Goal: Task Accomplishment & Management: Manage account settings

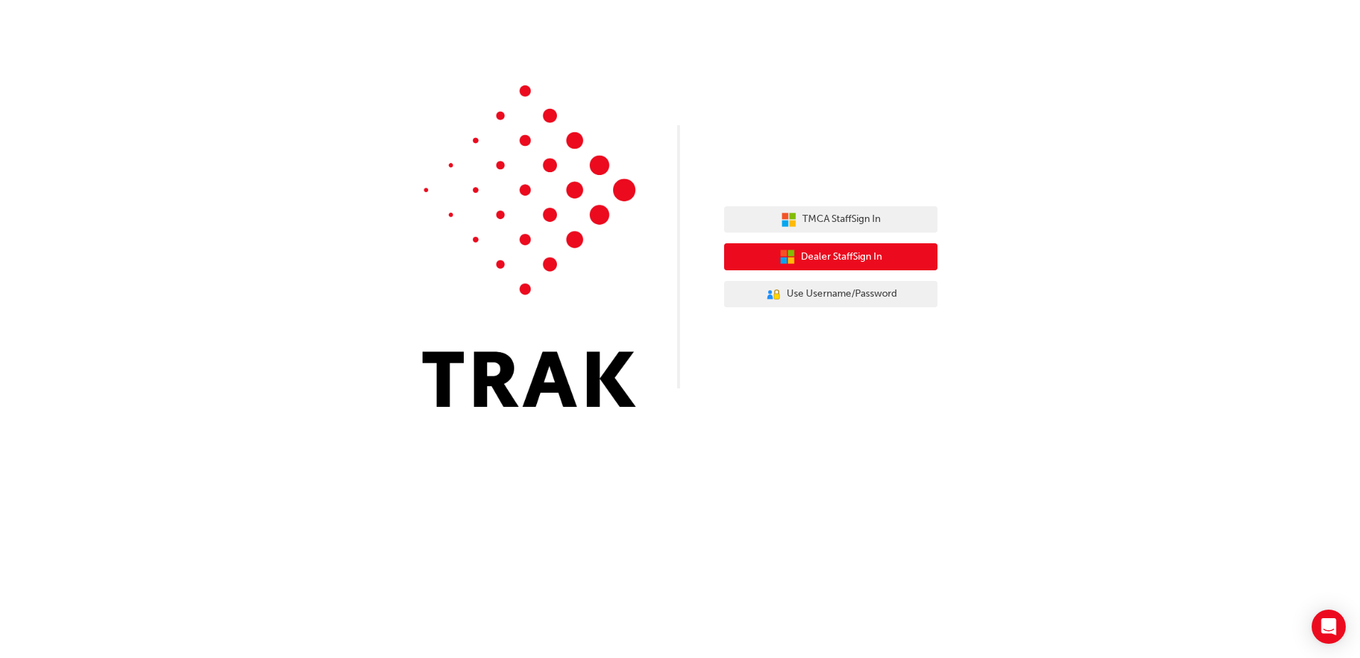
click at [880, 257] on span "Dealer Staff Sign In" at bounding box center [841, 257] width 81 height 16
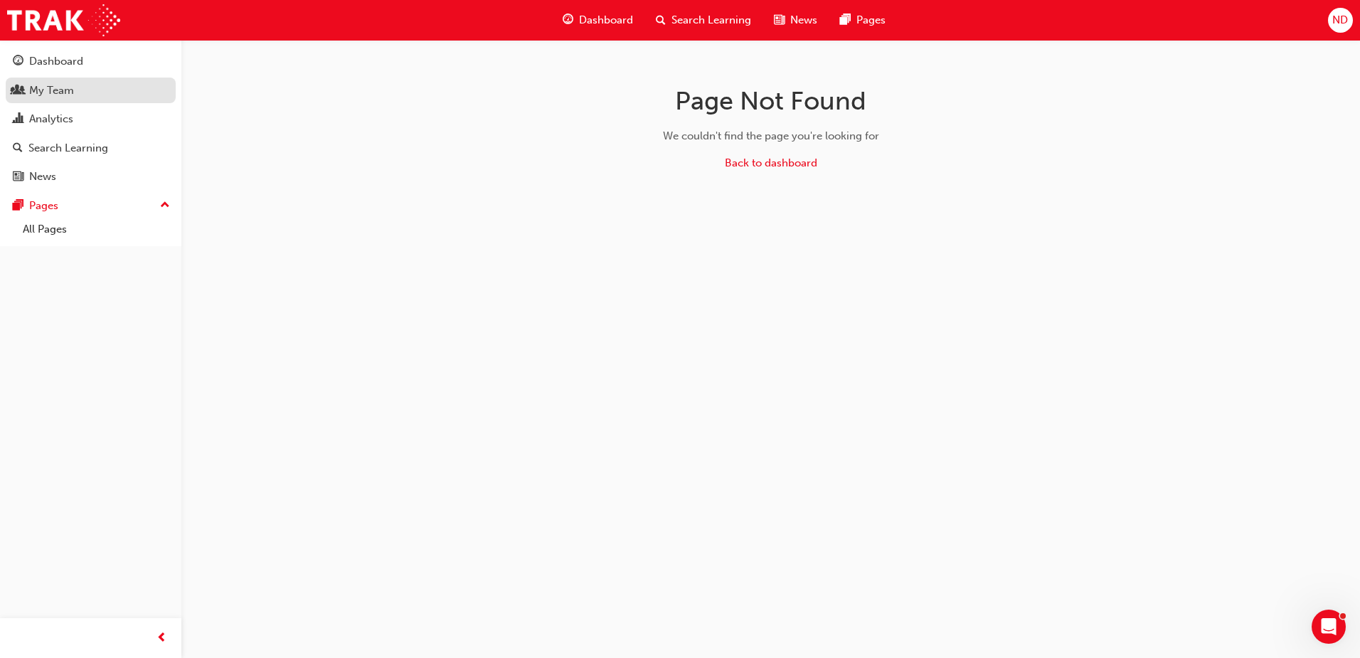
click at [53, 90] on div "My Team" at bounding box center [51, 90] width 45 height 16
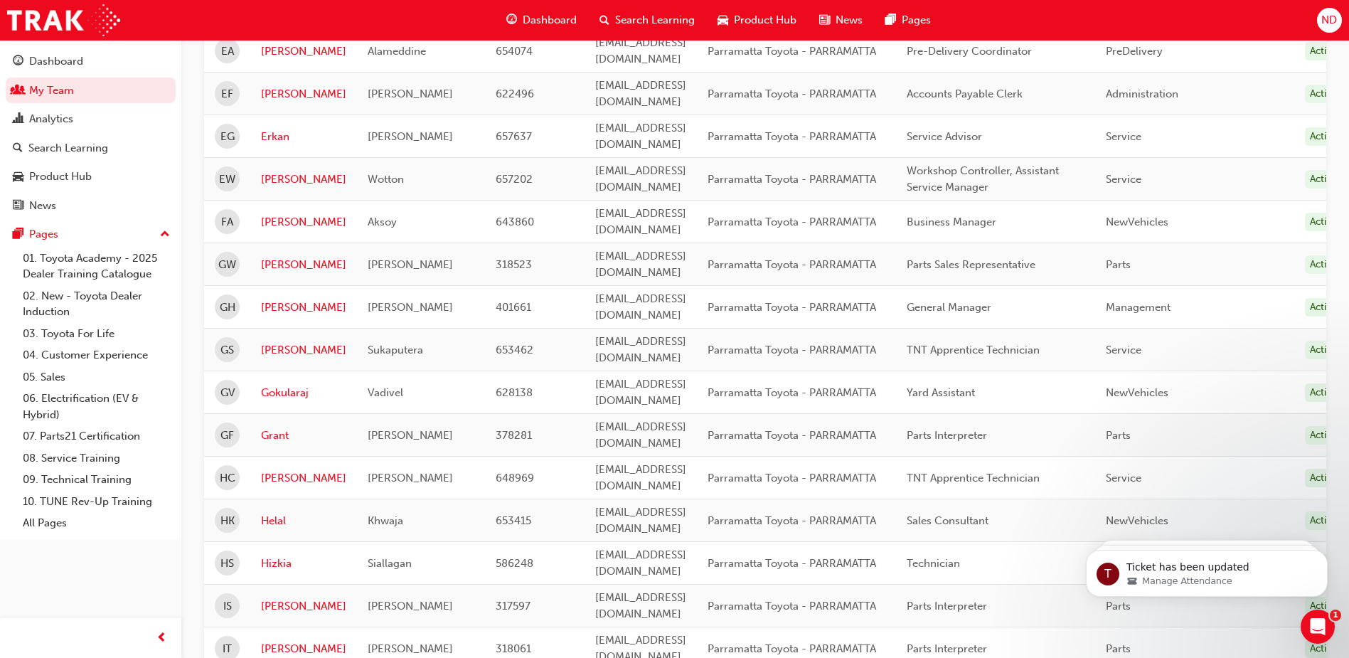
scroll to position [1636, 0]
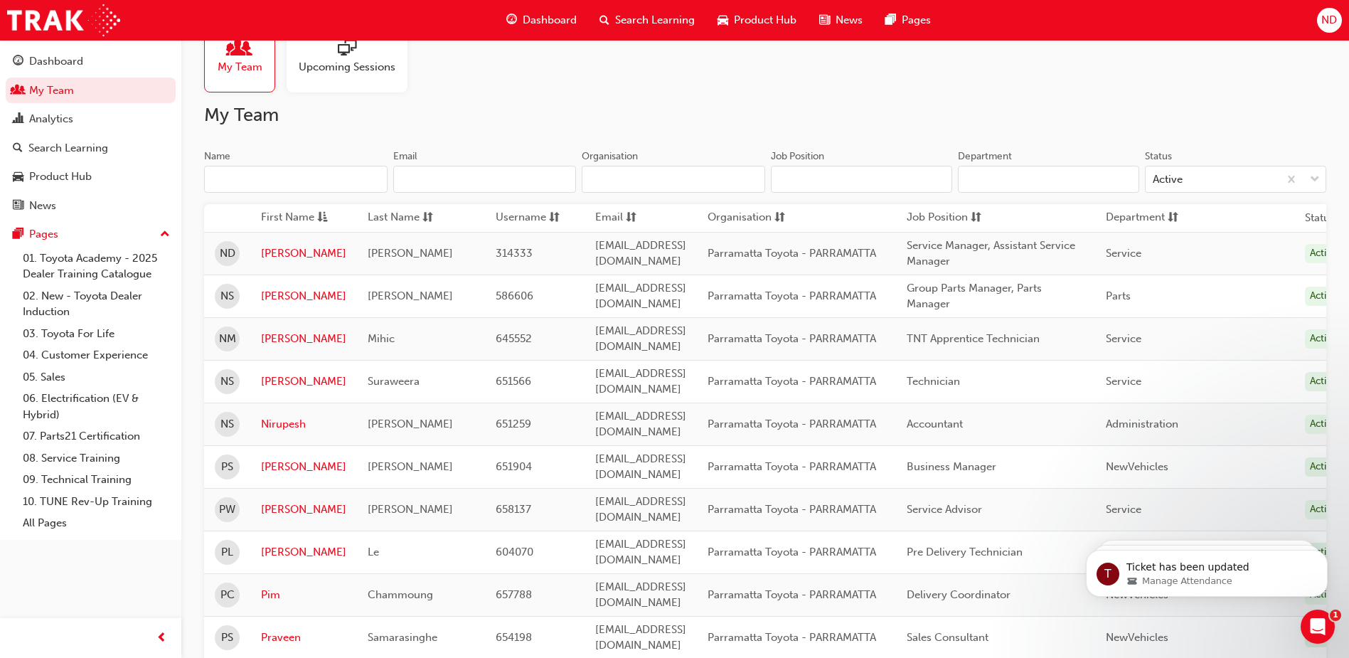
scroll to position [13, 0]
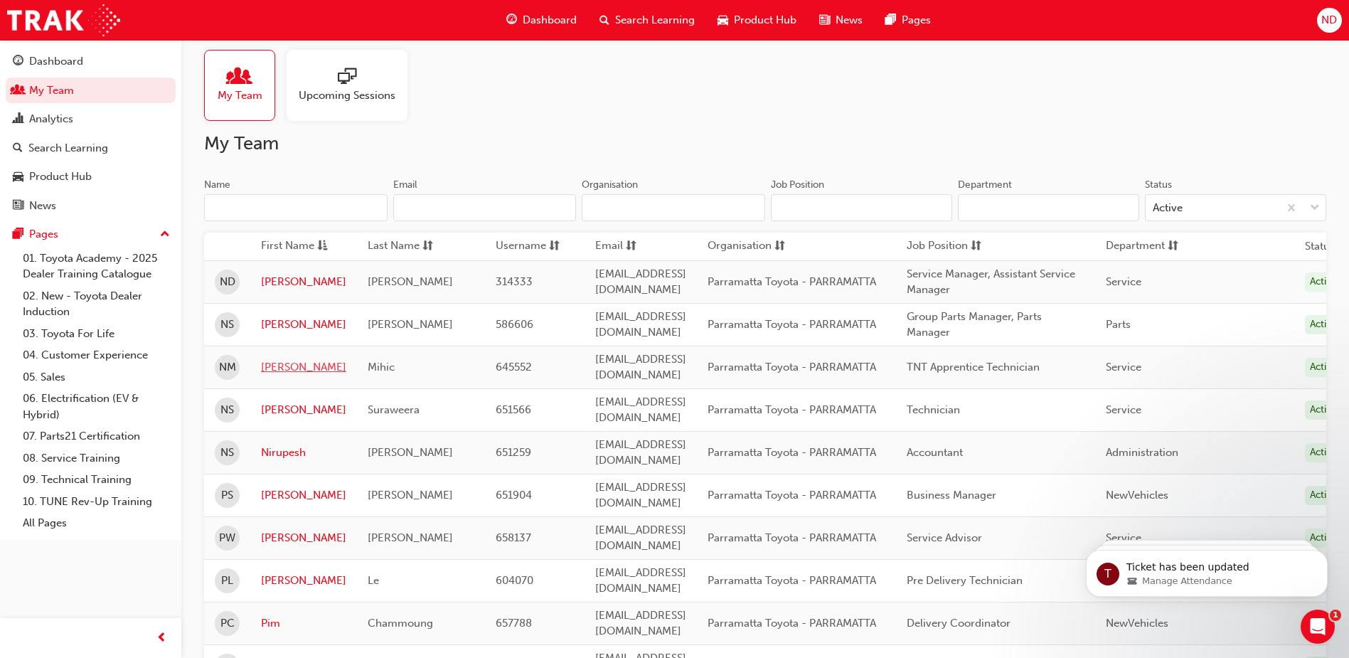
click at [270, 366] on link "Nikola" at bounding box center [303, 367] width 85 height 16
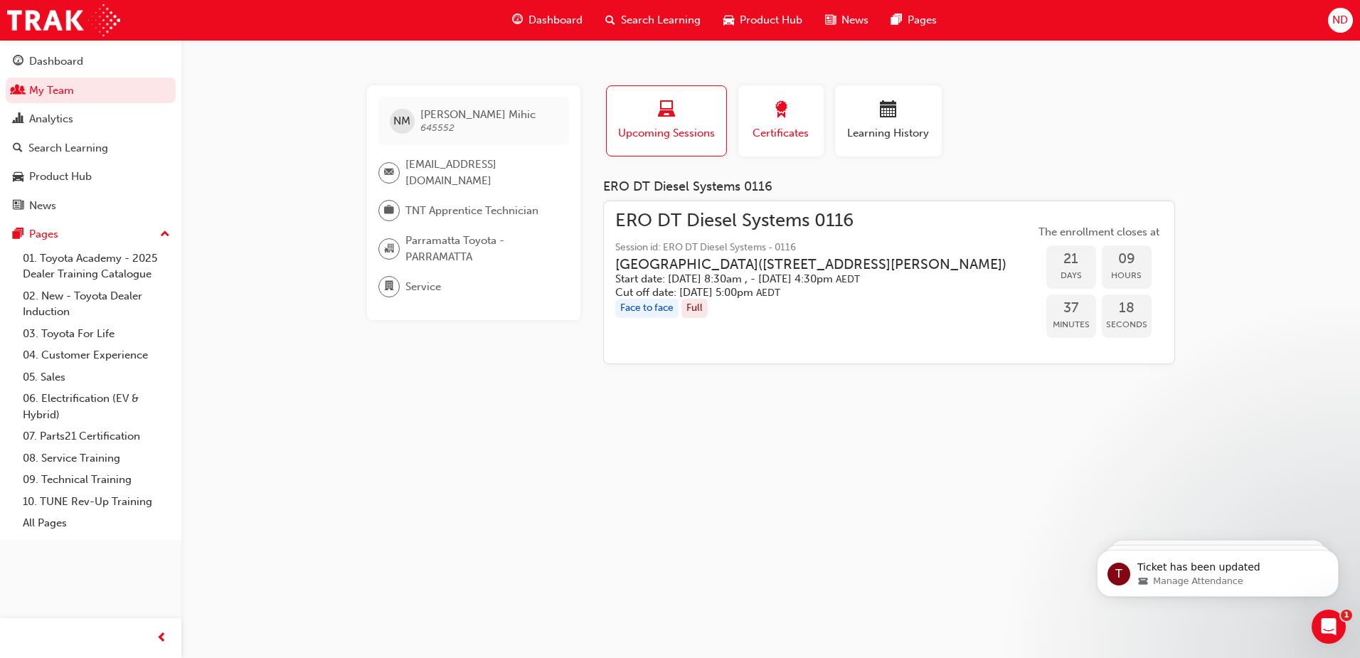
click at [791, 134] on span "Certificates" at bounding box center [781, 133] width 64 height 16
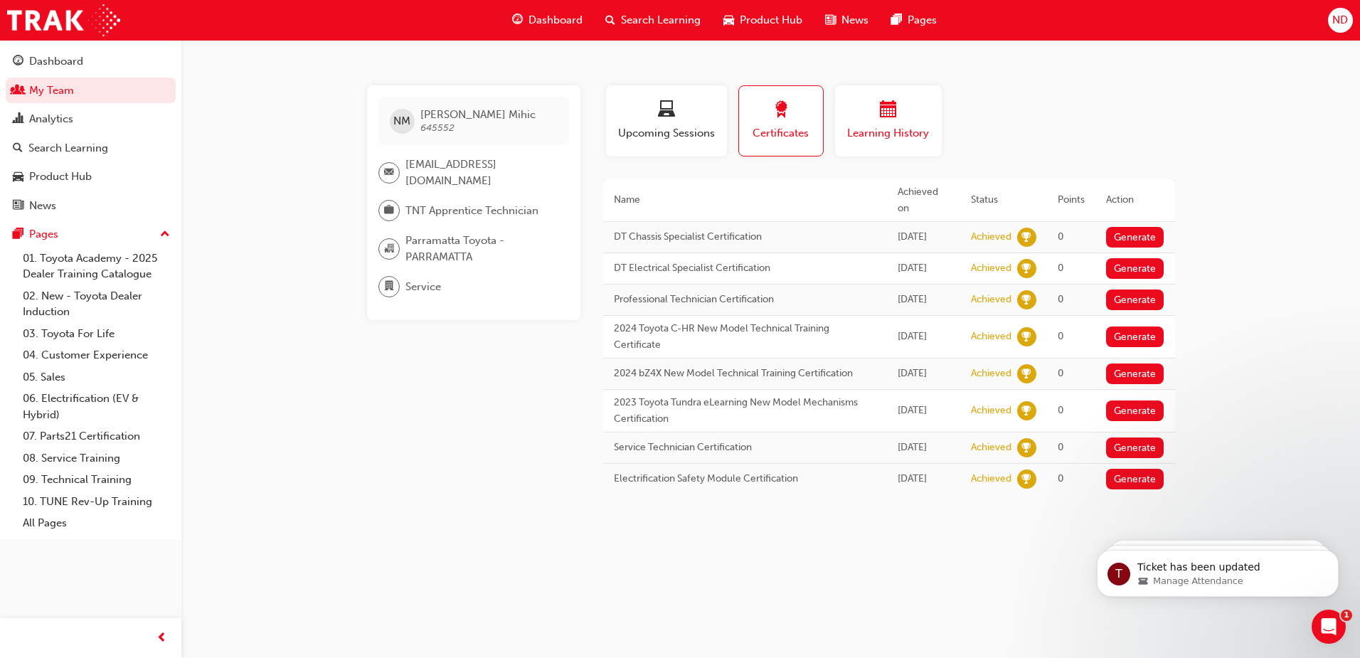
click at [904, 147] on button "Learning History" at bounding box center [888, 120] width 107 height 71
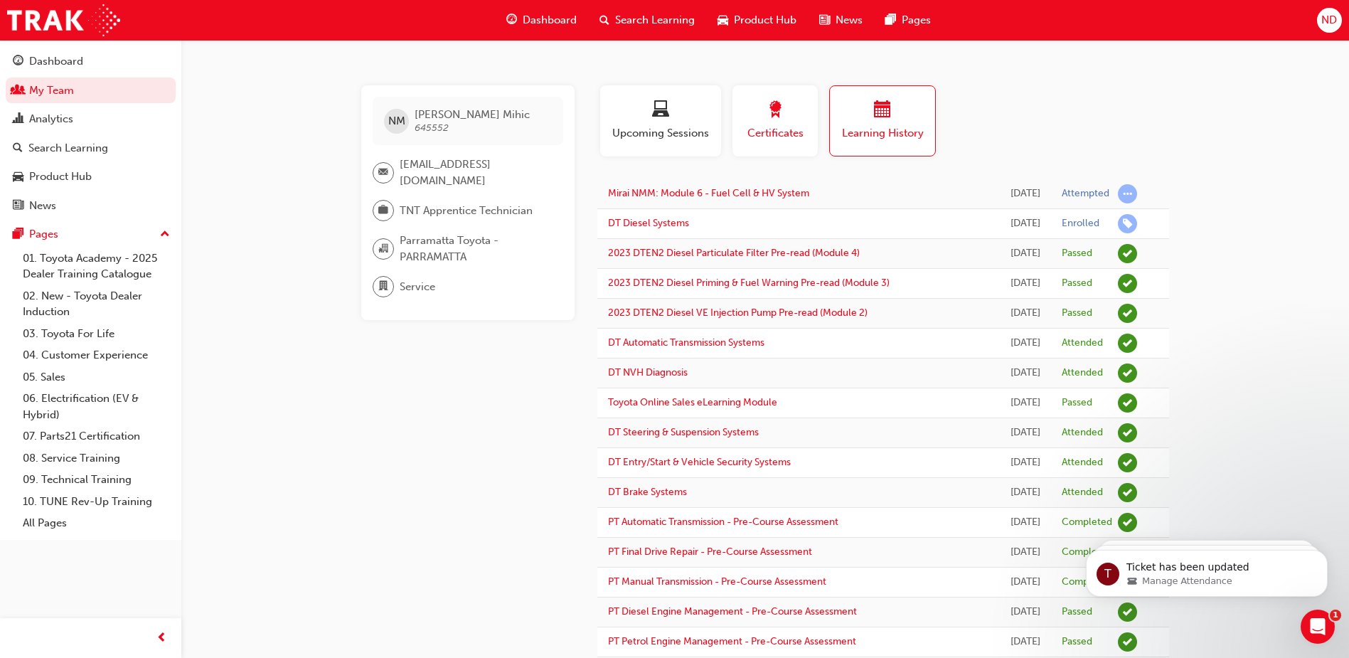
click at [799, 126] on span "Certificates" at bounding box center [775, 133] width 64 height 16
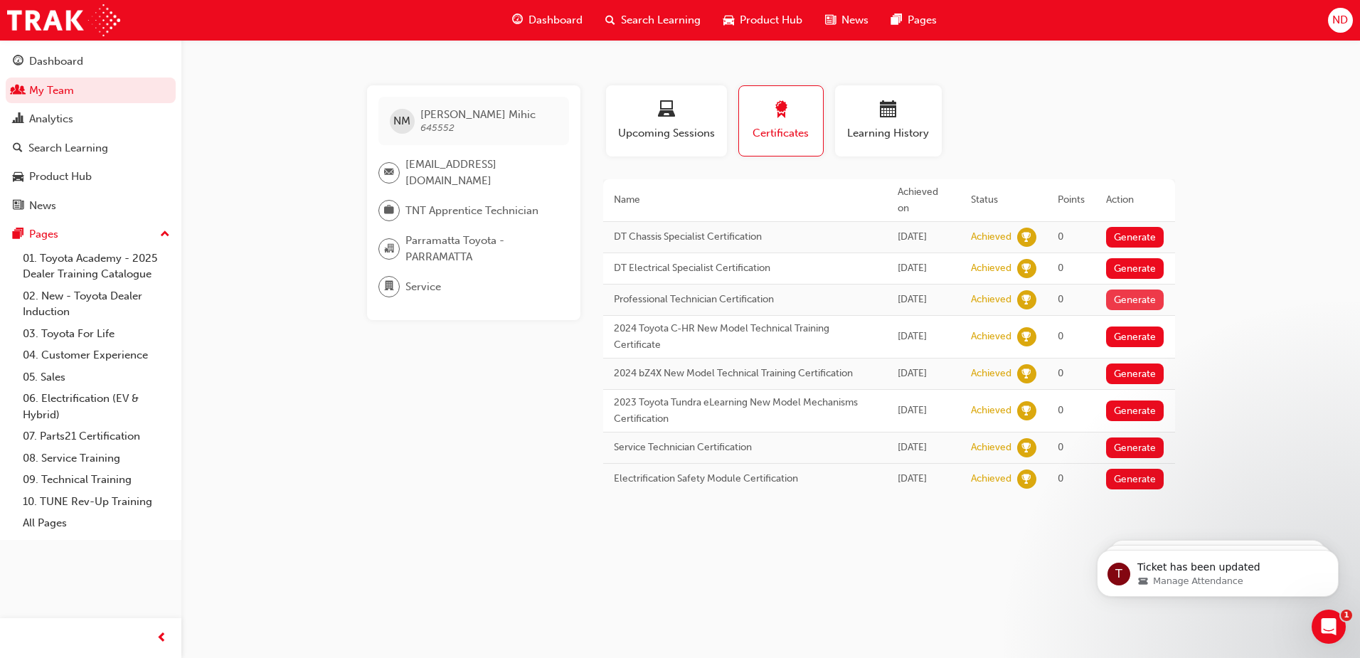
click at [1130, 310] on button "Generate" at bounding box center [1135, 299] width 58 height 21
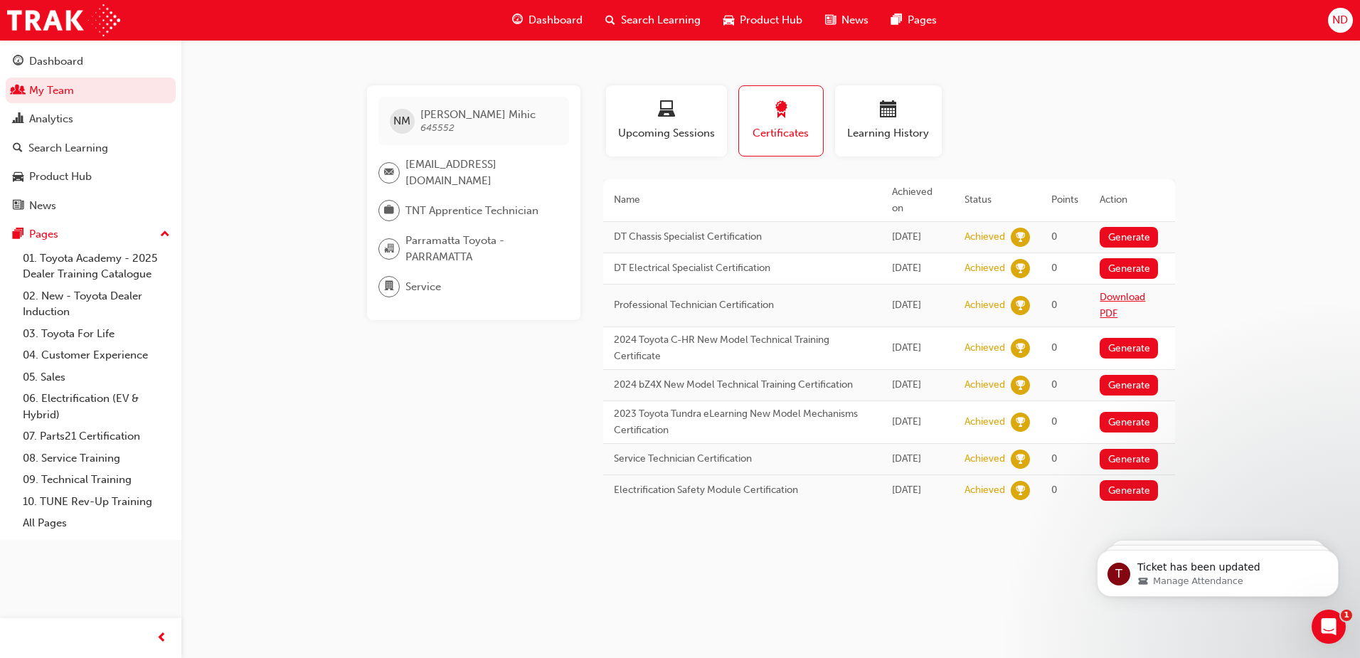
click at [1115, 302] on link "Download PDF" at bounding box center [1122, 305] width 46 height 28
click at [773, 123] on div "Certificates" at bounding box center [781, 121] width 63 height 41
